Goal: Information Seeking & Learning: Learn about a topic

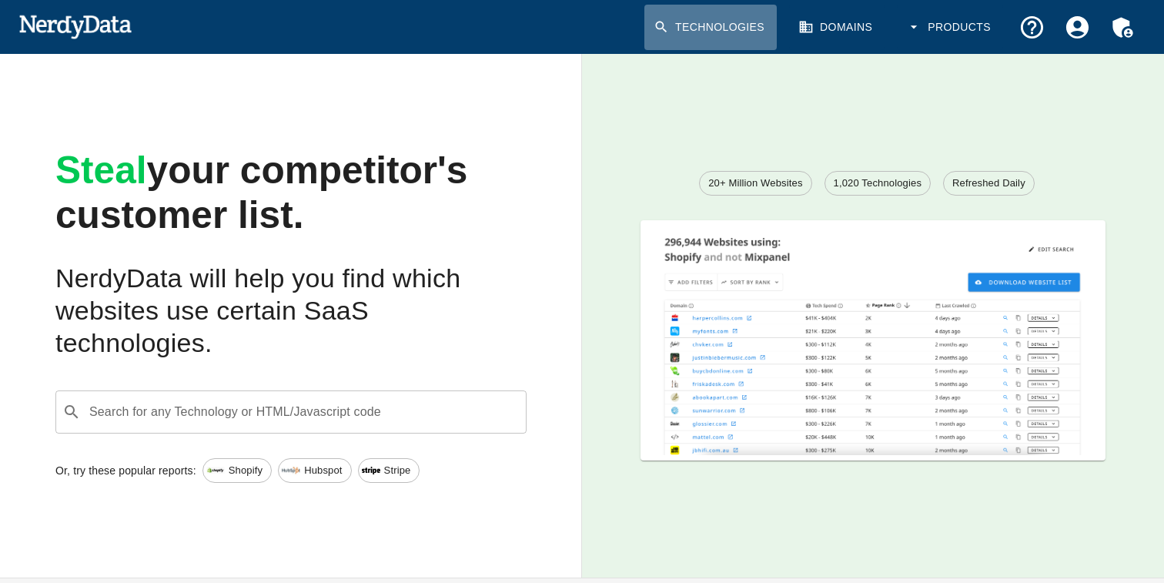
click at [744, 22] on link "Technologies" at bounding box center [710, 27] width 132 height 45
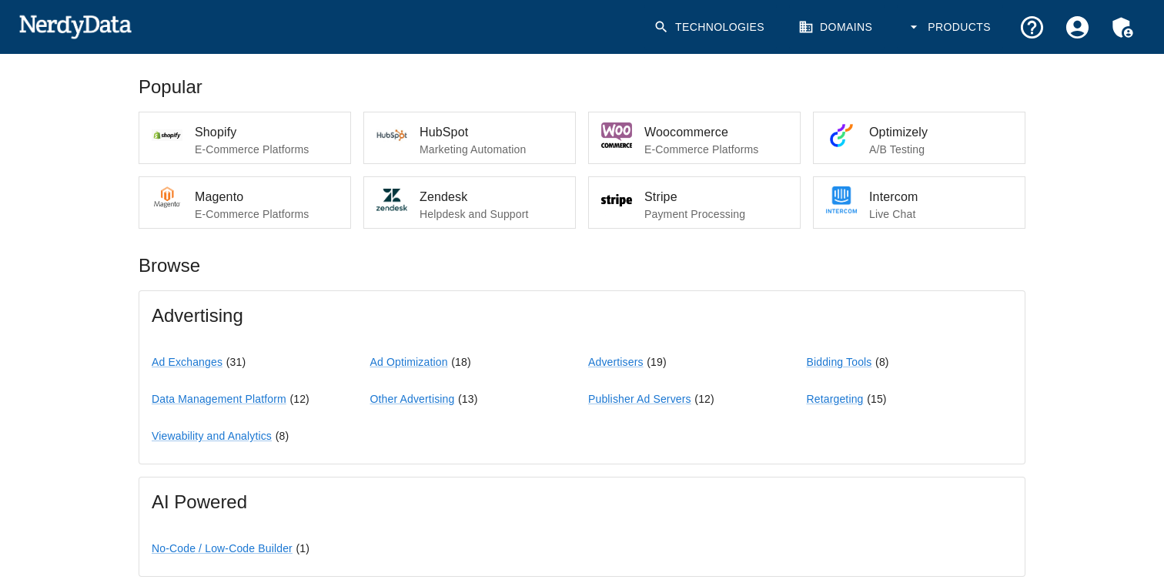
scroll to position [286, 0]
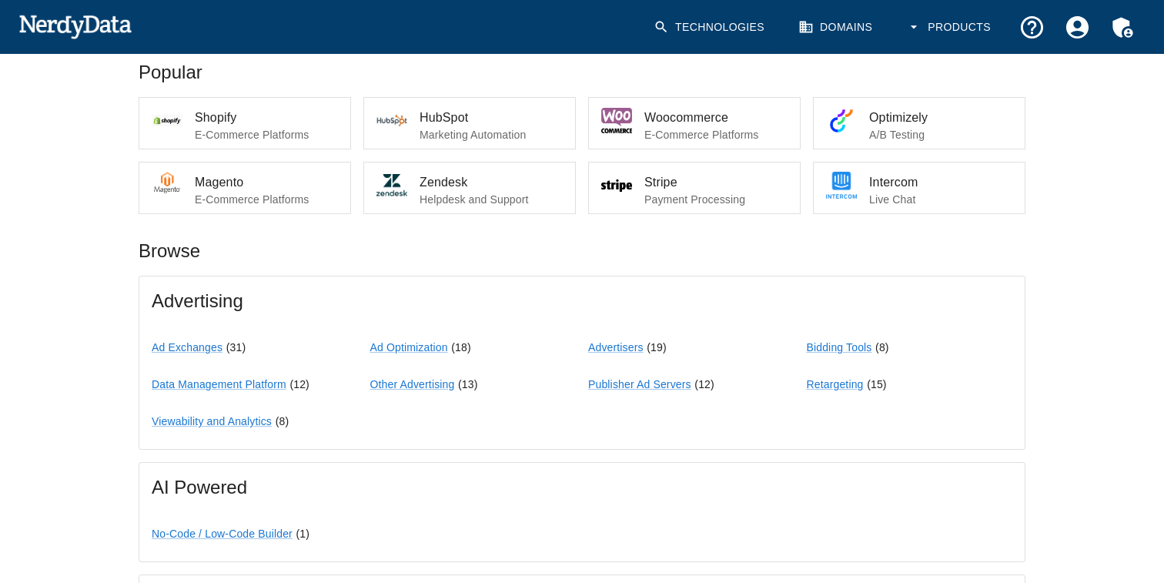
click at [647, 197] on p "Payment Processing" at bounding box center [715, 199] width 143 height 15
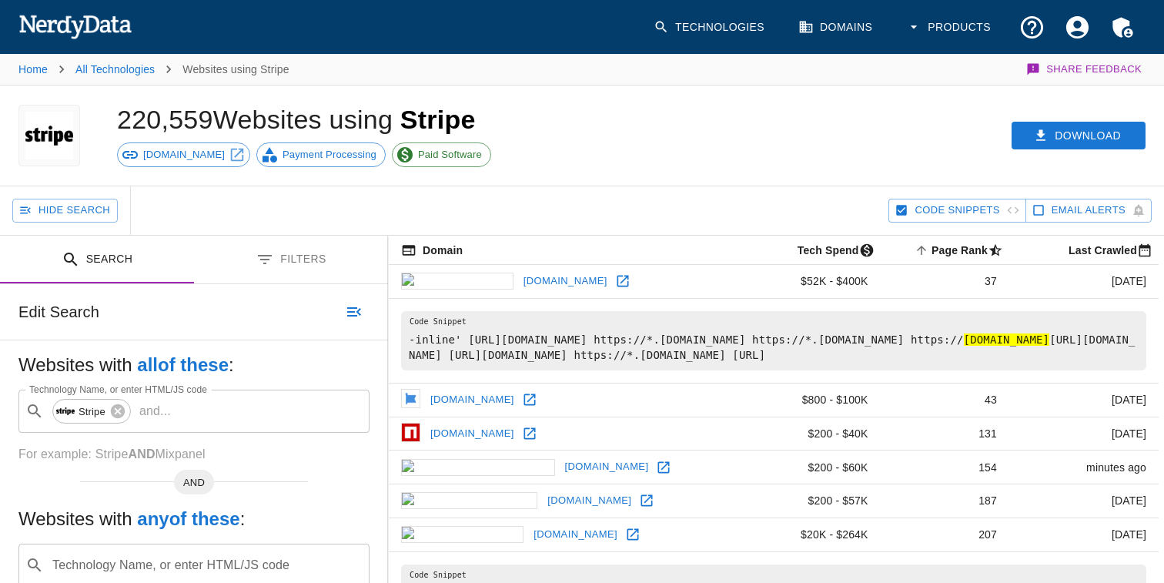
click at [363, 217] on div "Hide Search" at bounding box center [450, 210] width 876 height 49
click at [720, 25] on link "Technologies" at bounding box center [710, 27] width 132 height 45
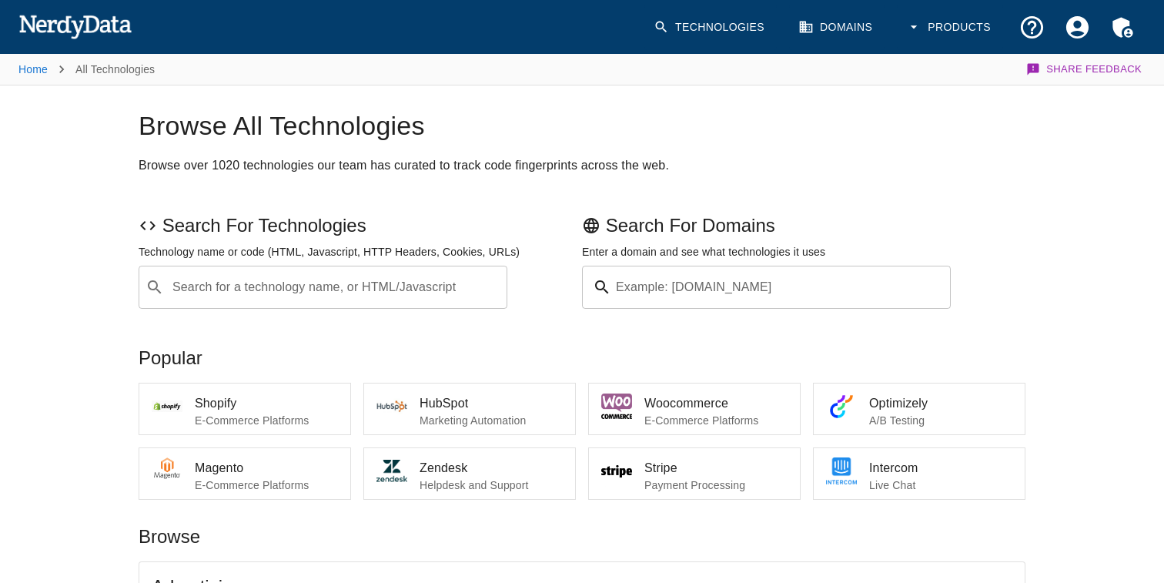
click at [438, 285] on input "Search for a technology name, or HTML/Javascript" at bounding box center [335, 287] width 330 height 29
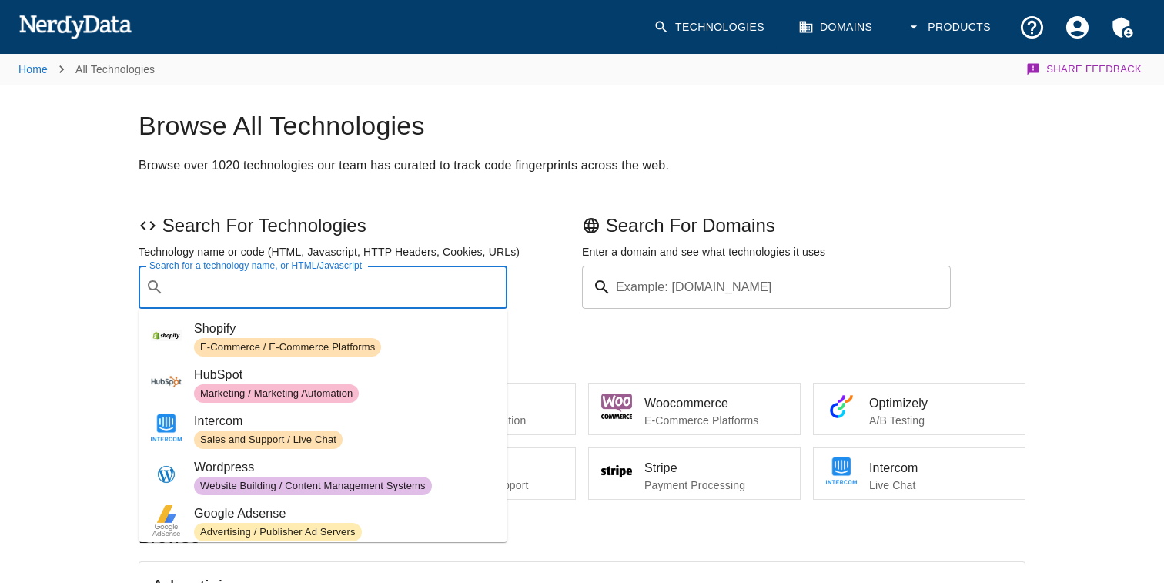
type input "N"
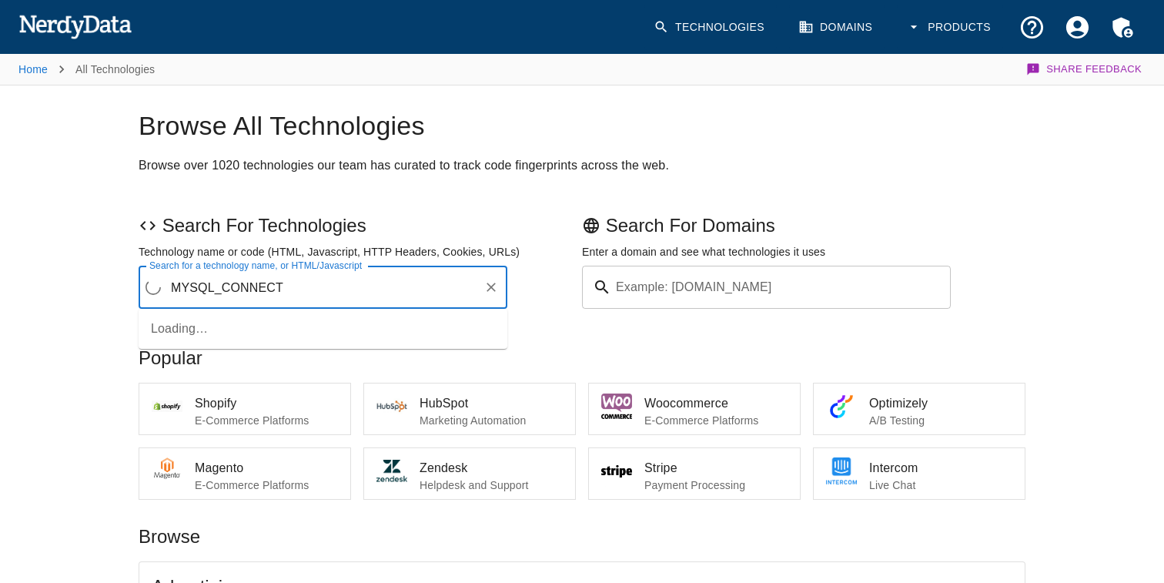
type input "MYSQL_CONNECT"
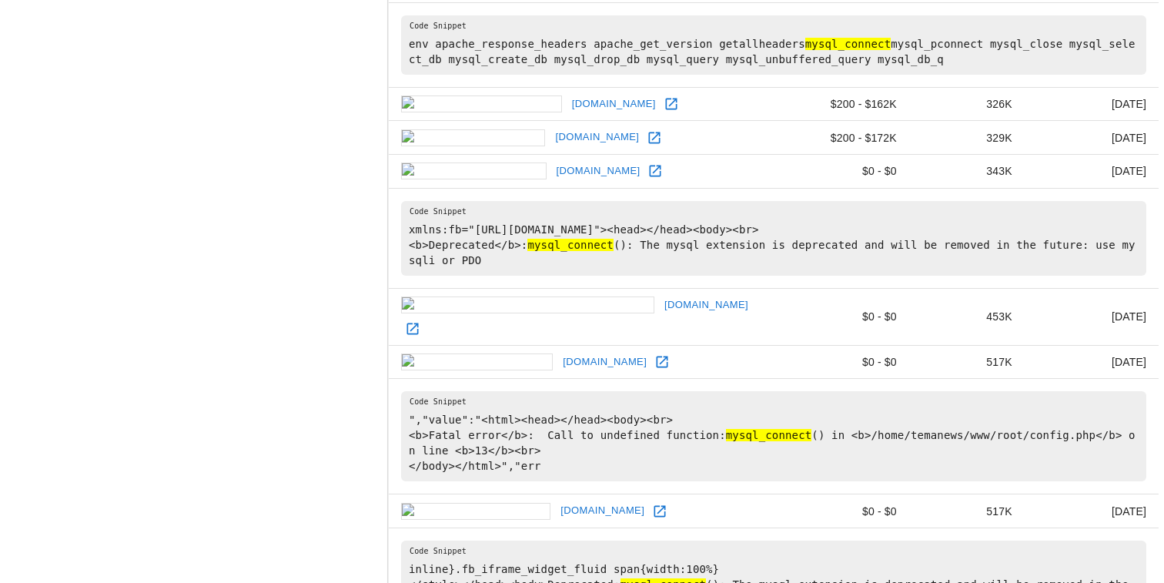
scroll to position [889, 0]
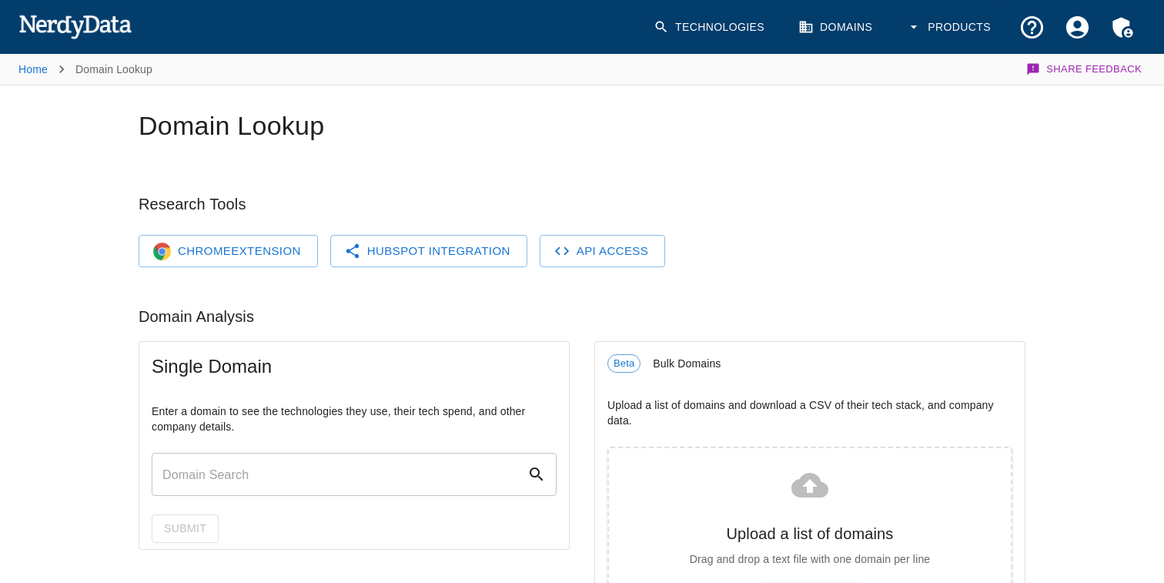
click at [463, 475] on input "text" at bounding box center [340, 474] width 376 height 43
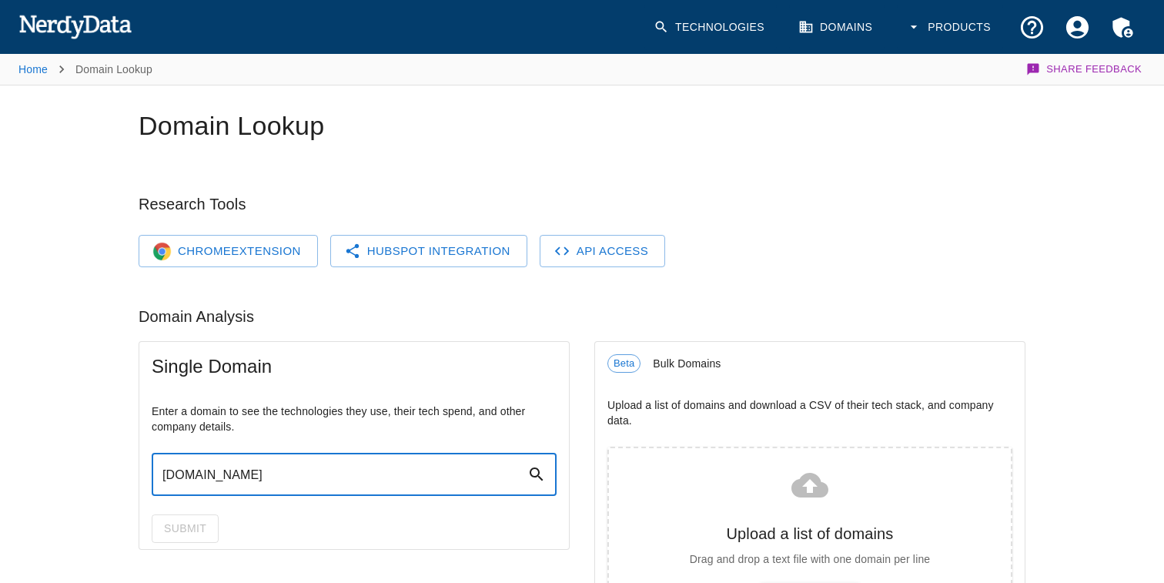
type input "[DOMAIN_NAME]"
click at [152, 514] on button "Submit" at bounding box center [185, 528] width 67 height 28
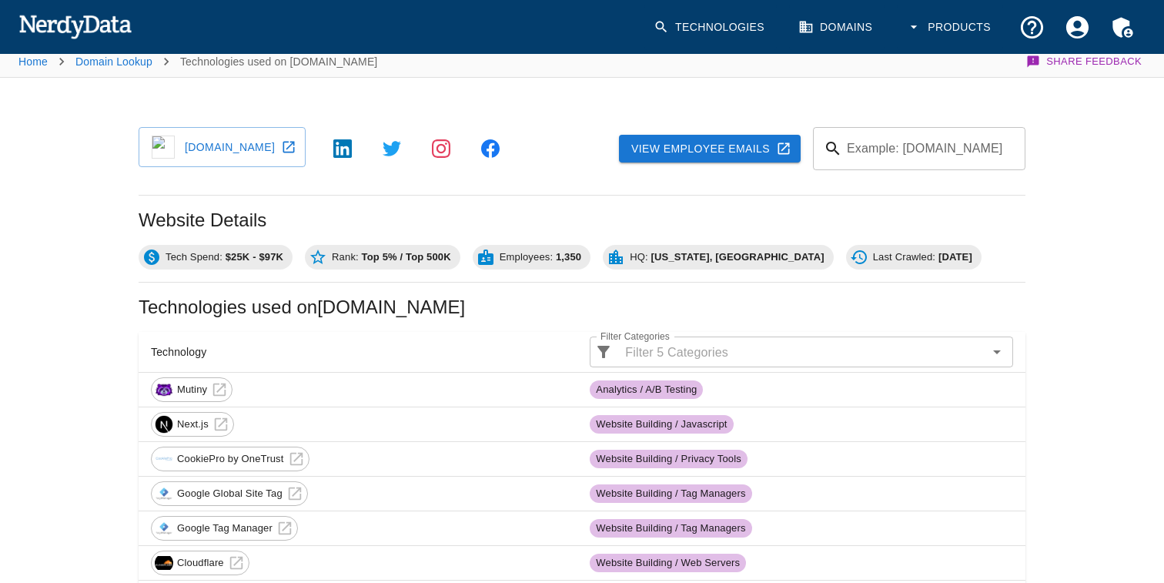
scroll to position [7, 0]
click at [379, 187] on div at bounding box center [582, 189] width 887 height 13
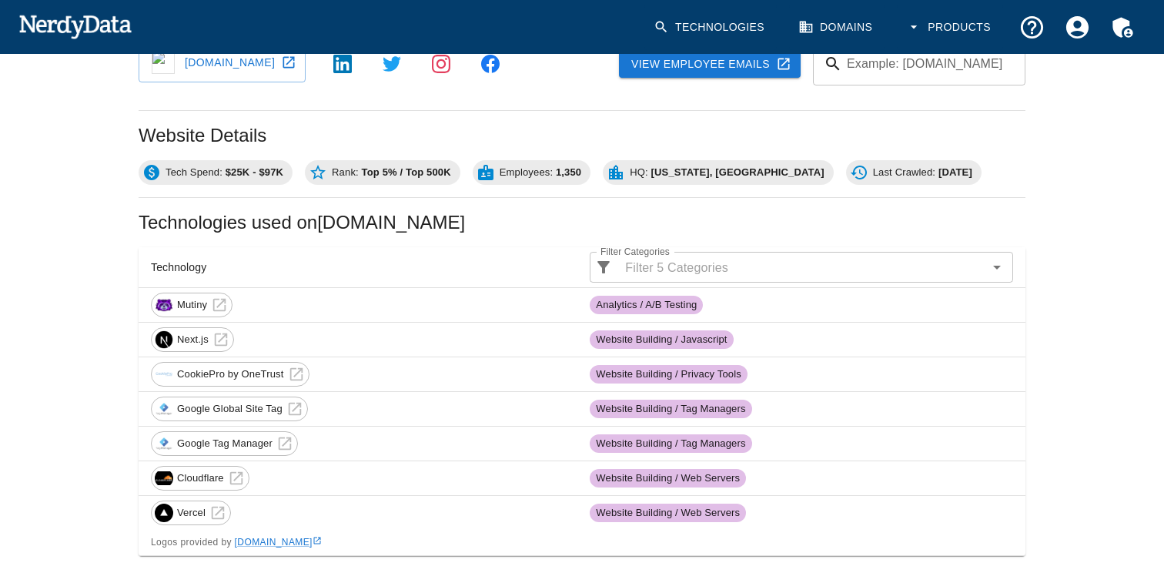
scroll to position [0, 0]
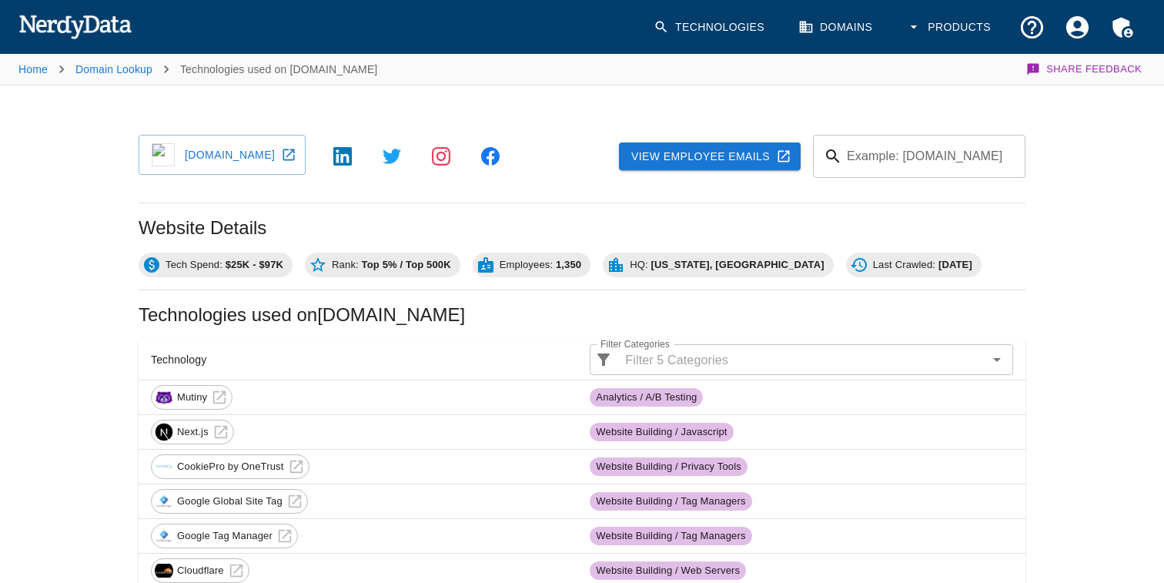
click at [707, 29] on link "Technologies" at bounding box center [710, 27] width 132 height 45
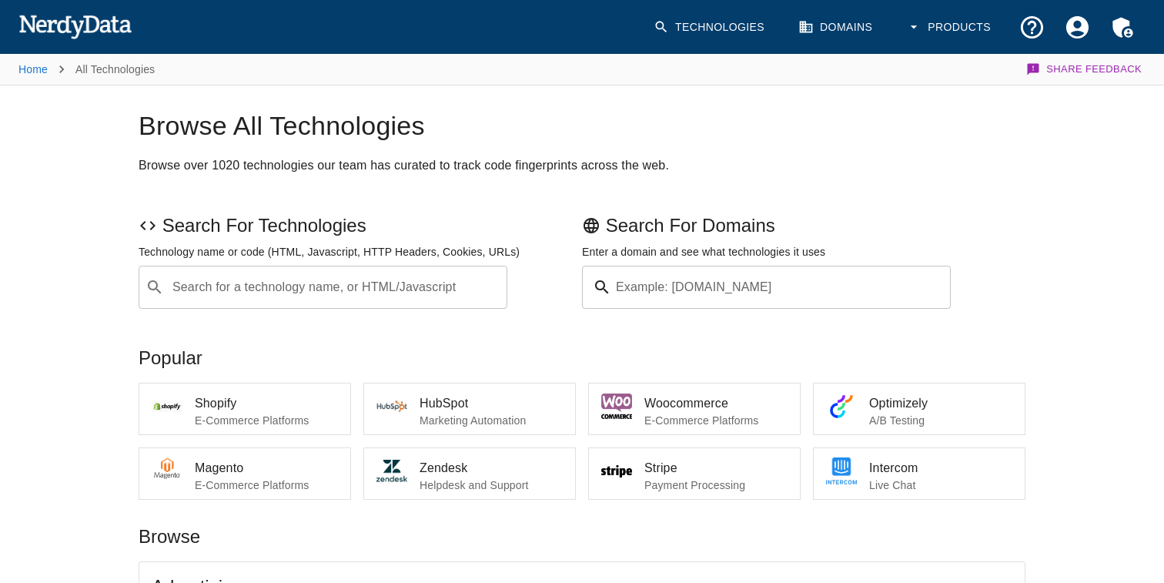
click at [391, 291] on input "Search for a technology name, or HTML/Javascript" at bounding box center [335, 287] width 330 height 29
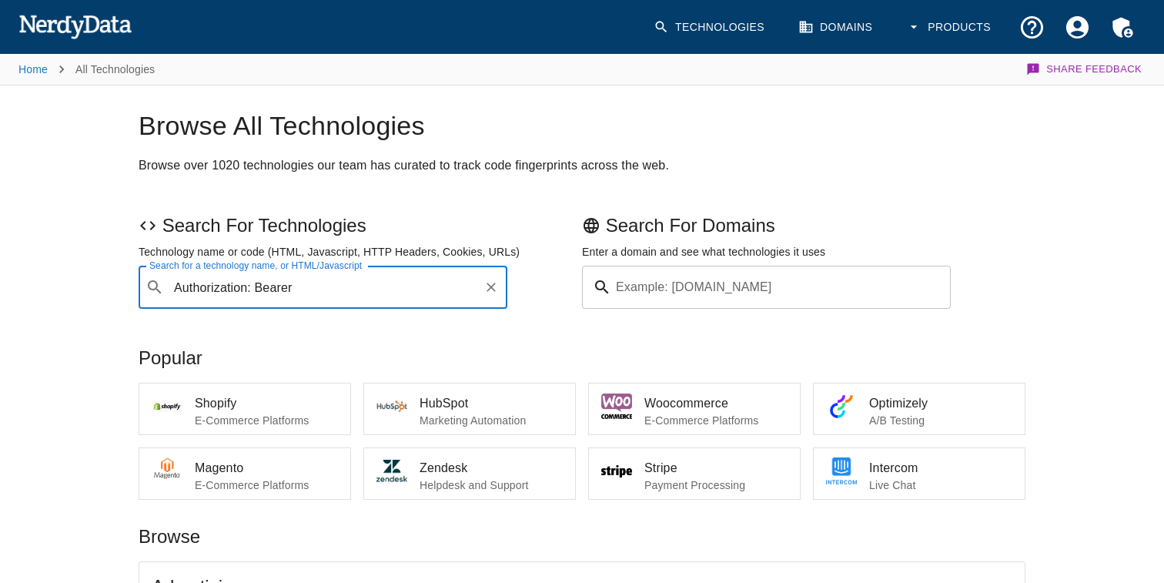
type input "Authorization: Bearer"
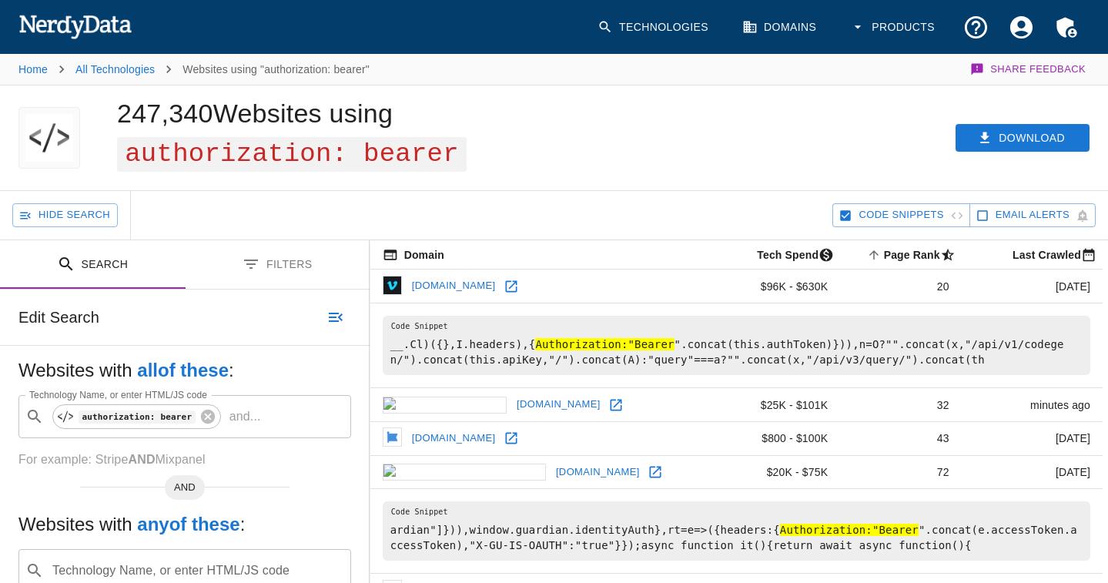
click at [80, 218] on button "Hide Search" at bounding box center [64, 215] width 105 height 24
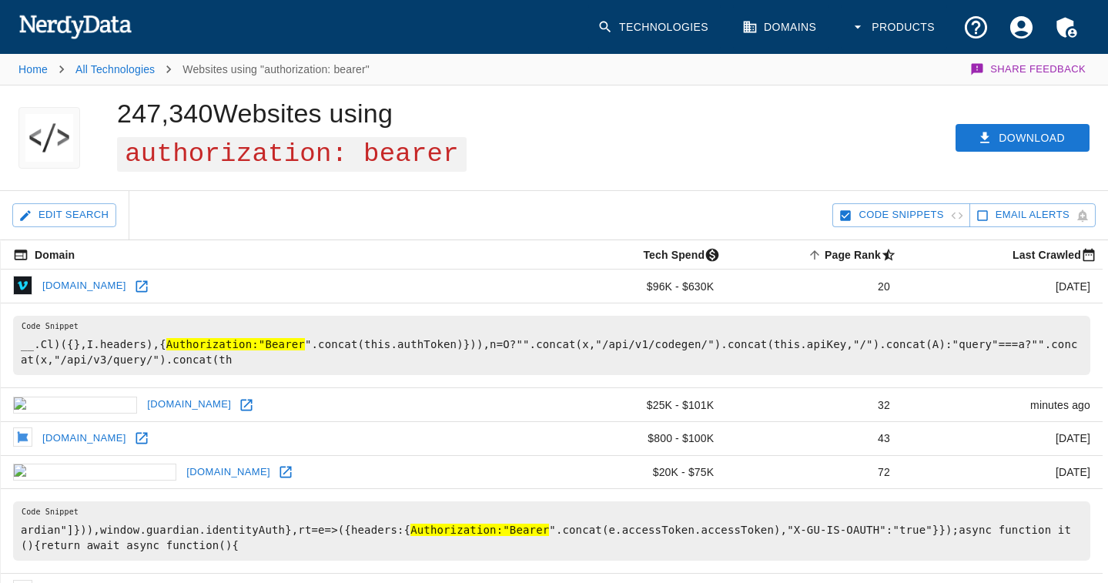
click at [1105, 148] on div "Download" at bounding box center [856, 137] width 505 height 105
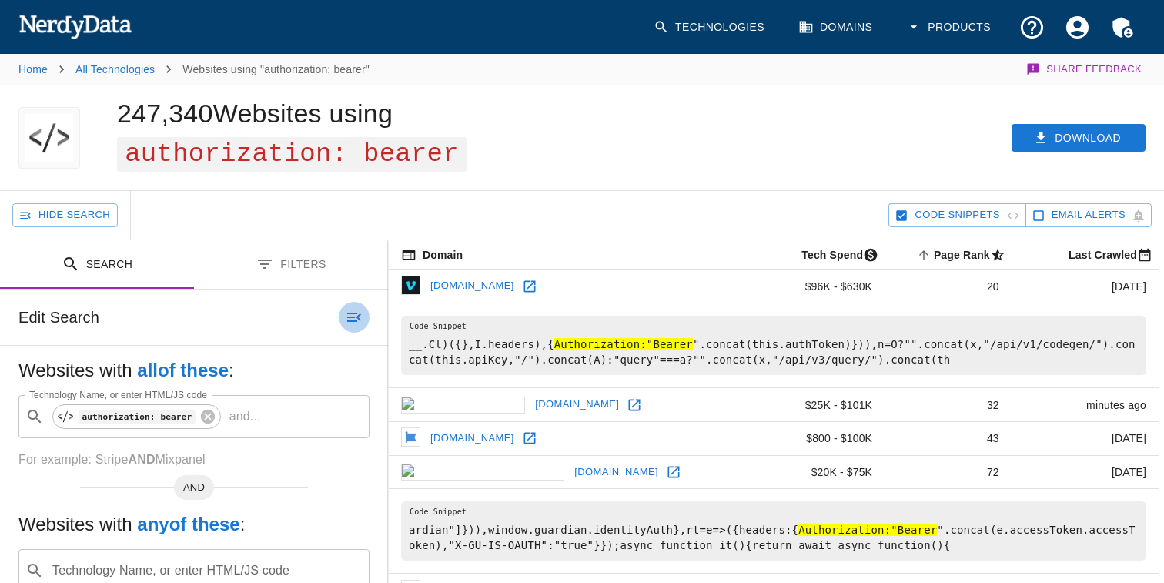
click at [355, 308] on icon "button" at bounding box center [354, 317] width 18 height 18
